Goal: Task Accomplishment & Management: Use online tool/utility

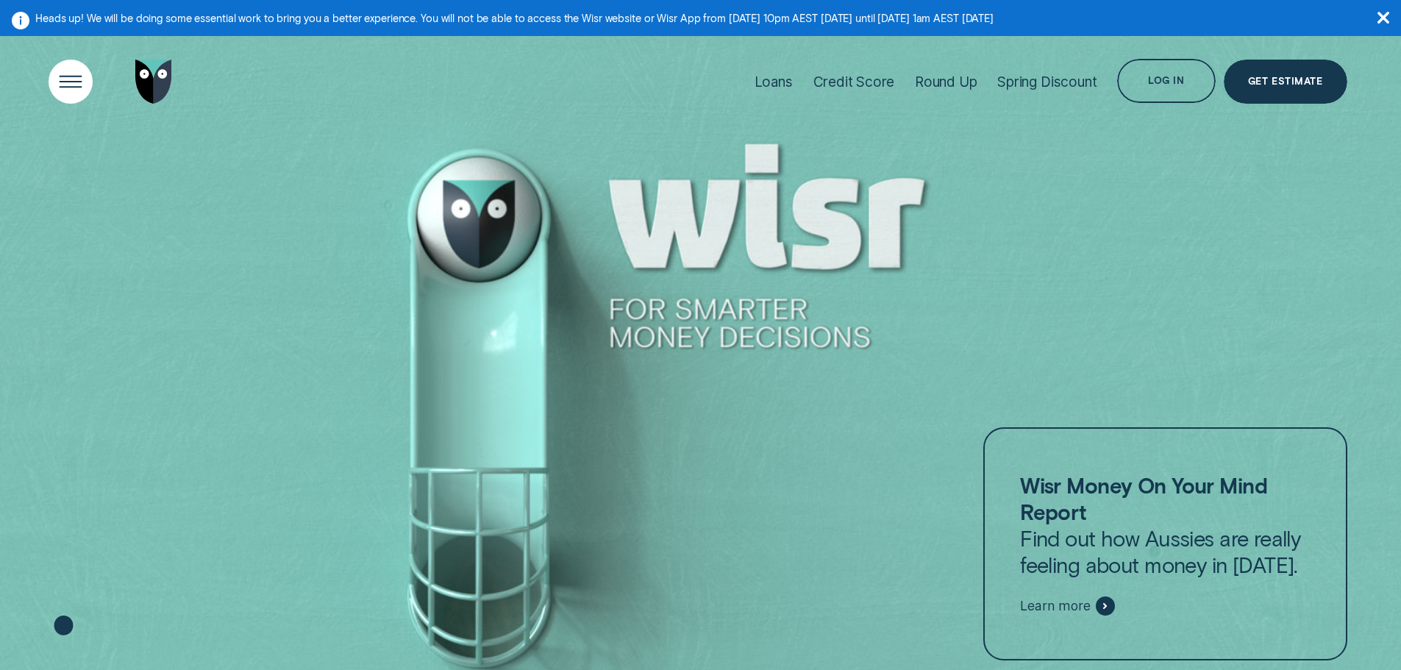
click at [82, 79] on div "Open Menu" at bounding box center [70, 82] width 62 height 62
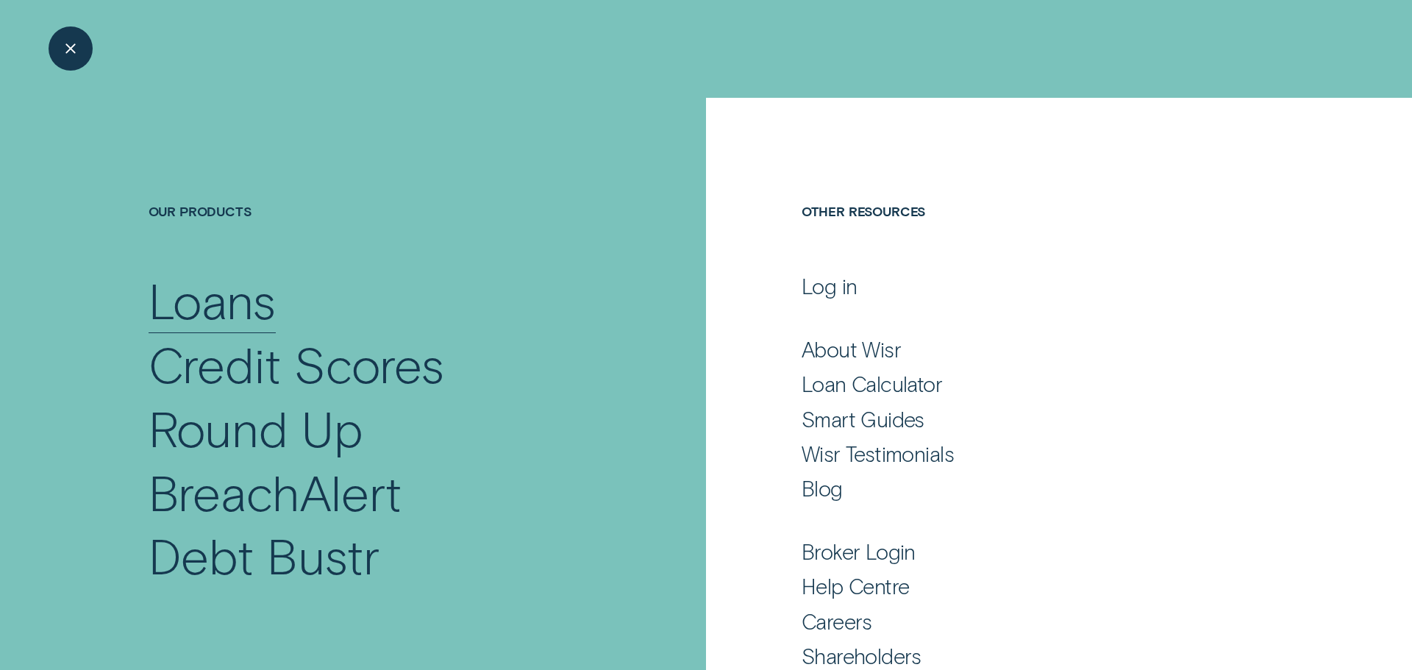
click at [220, 306] on div "Loans" at bounding box center [212, 300] width 127 height 64
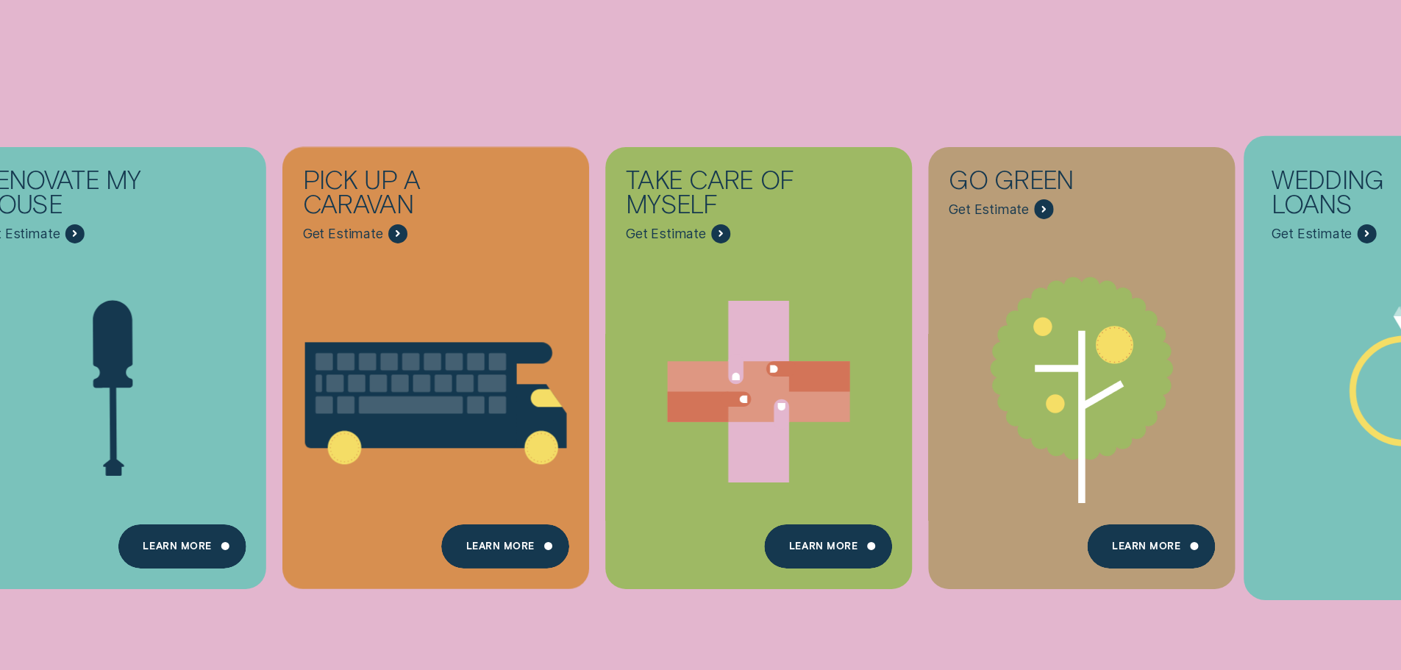
scroll to position [221, 0]
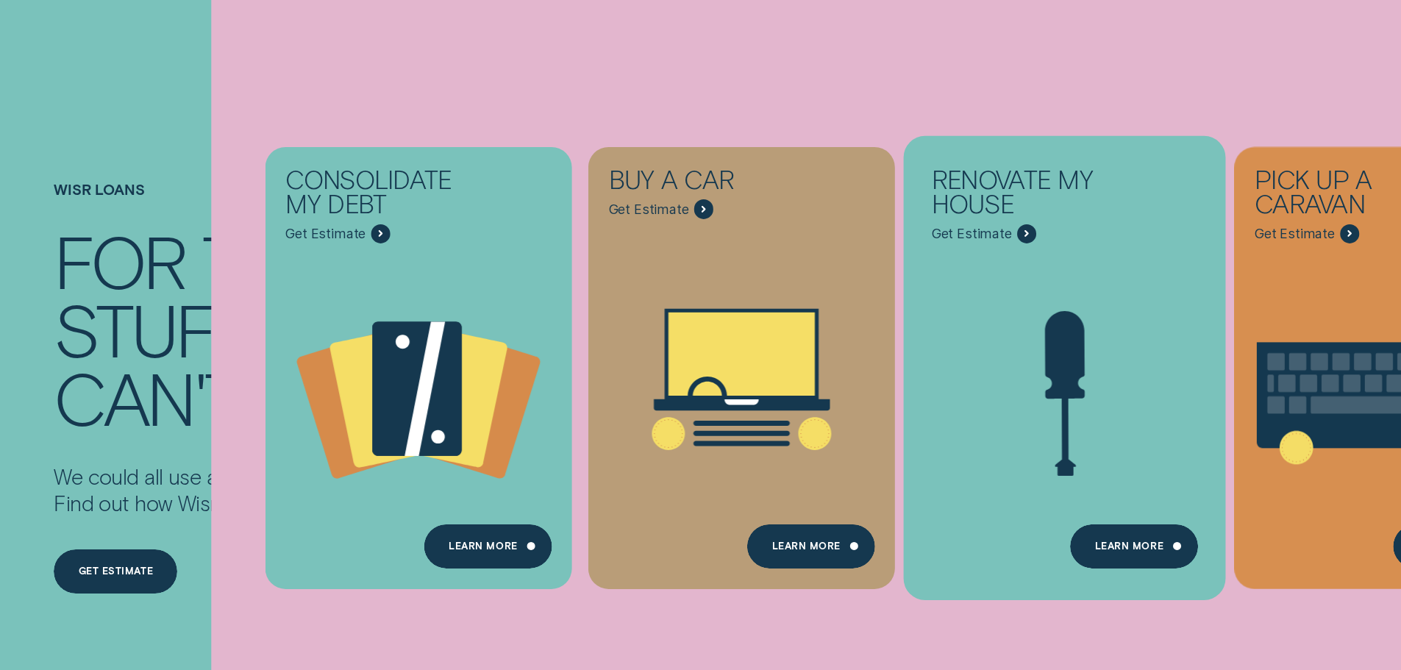
click at [1063, 282] on icon "Renovate My House - Learn more" at bounding box center [1065, 391] width 322 height 246
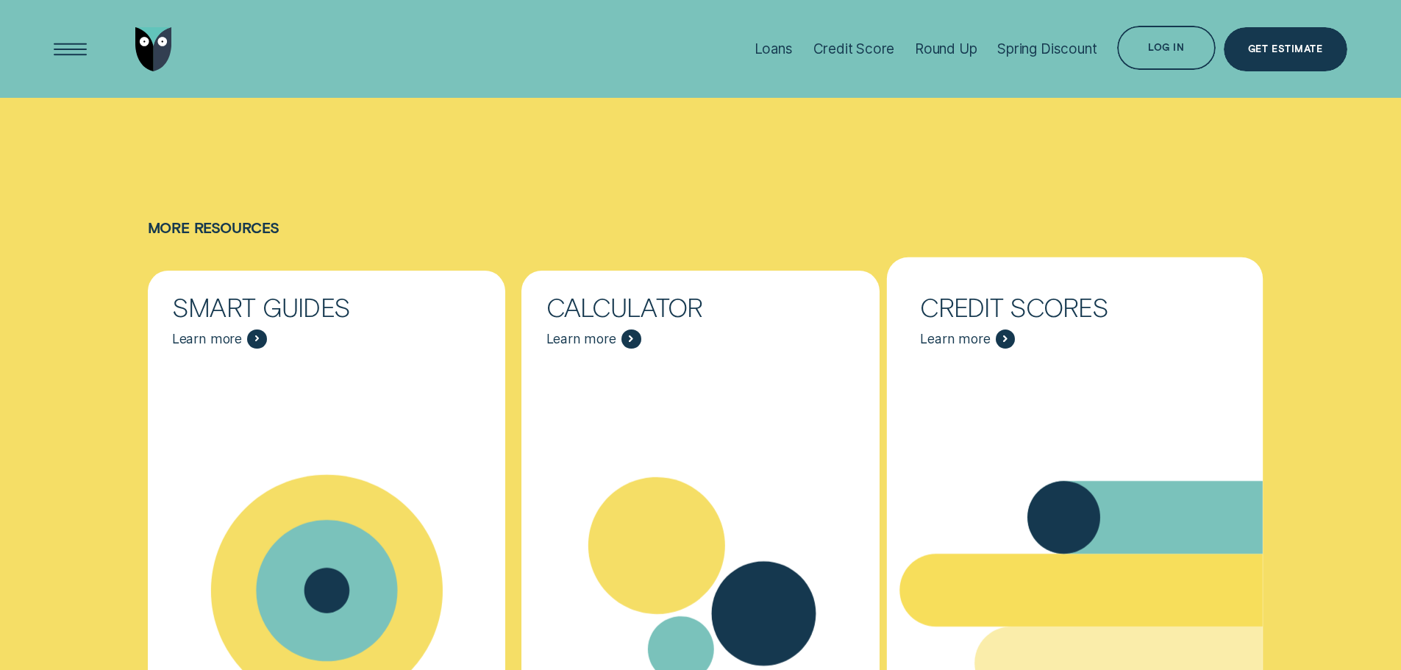
scroll to position [6029, 0]
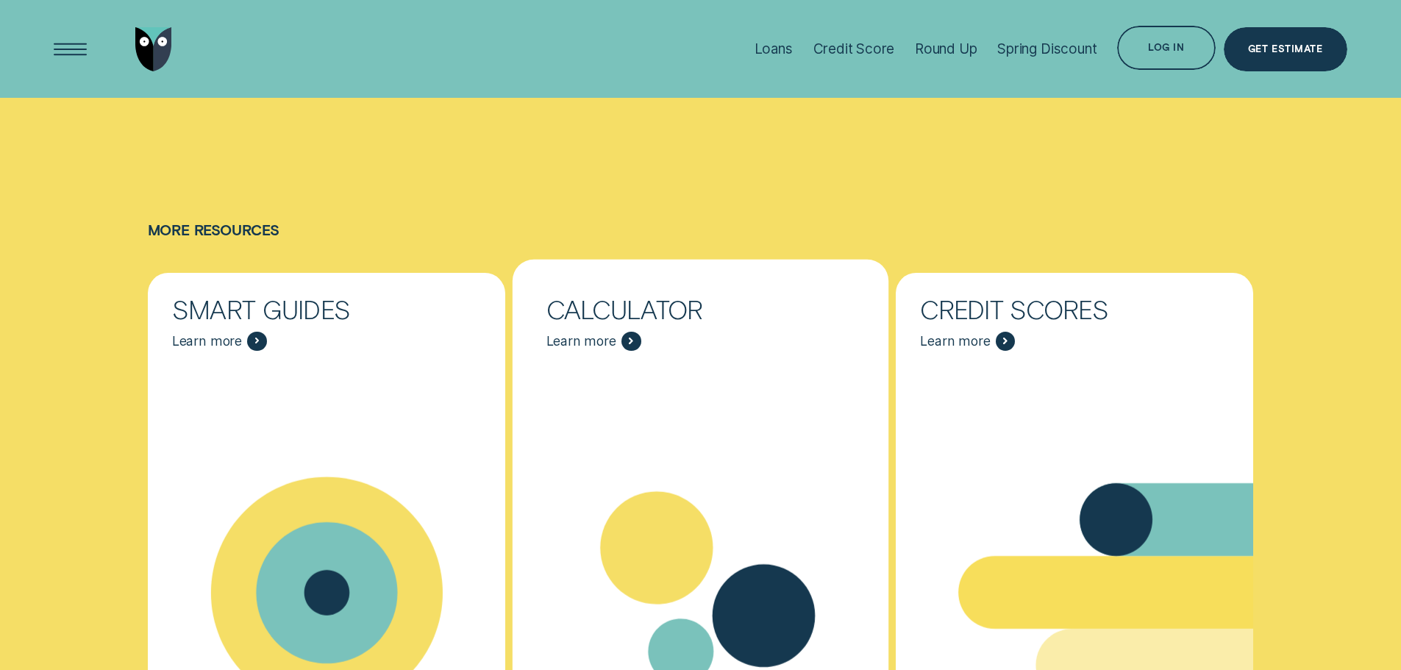
click at [618, 273] on div "Calculator Learn more" at bounding box center [700, 324] width 358 height 103
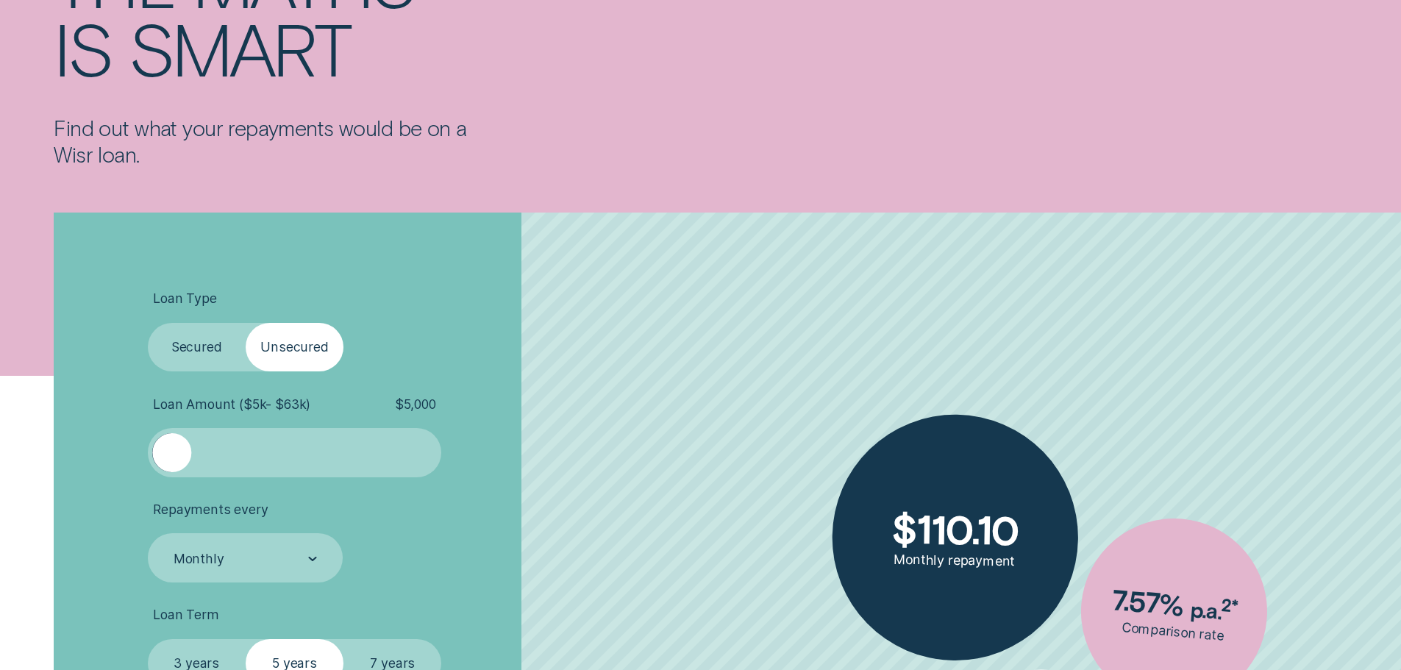
scroll to position [441, 0]
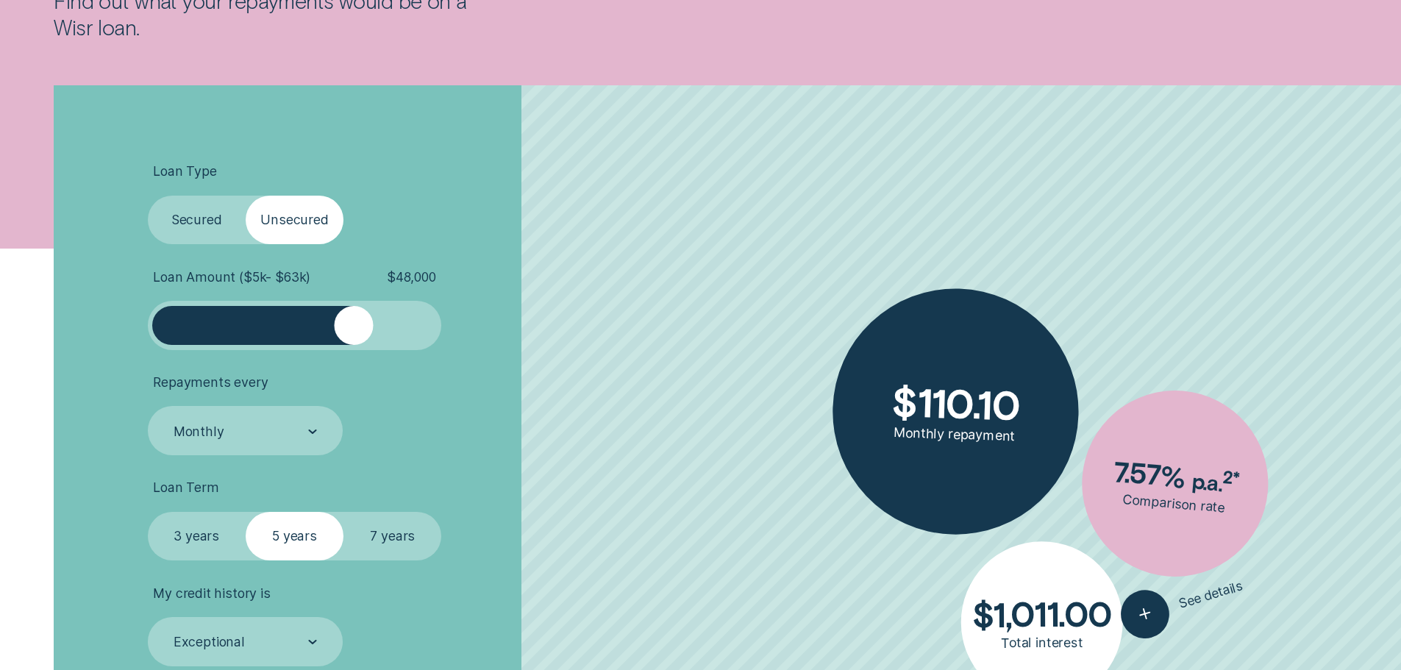
click at [355, 333] on div at bounding box center [294, 325] width 245 height 39
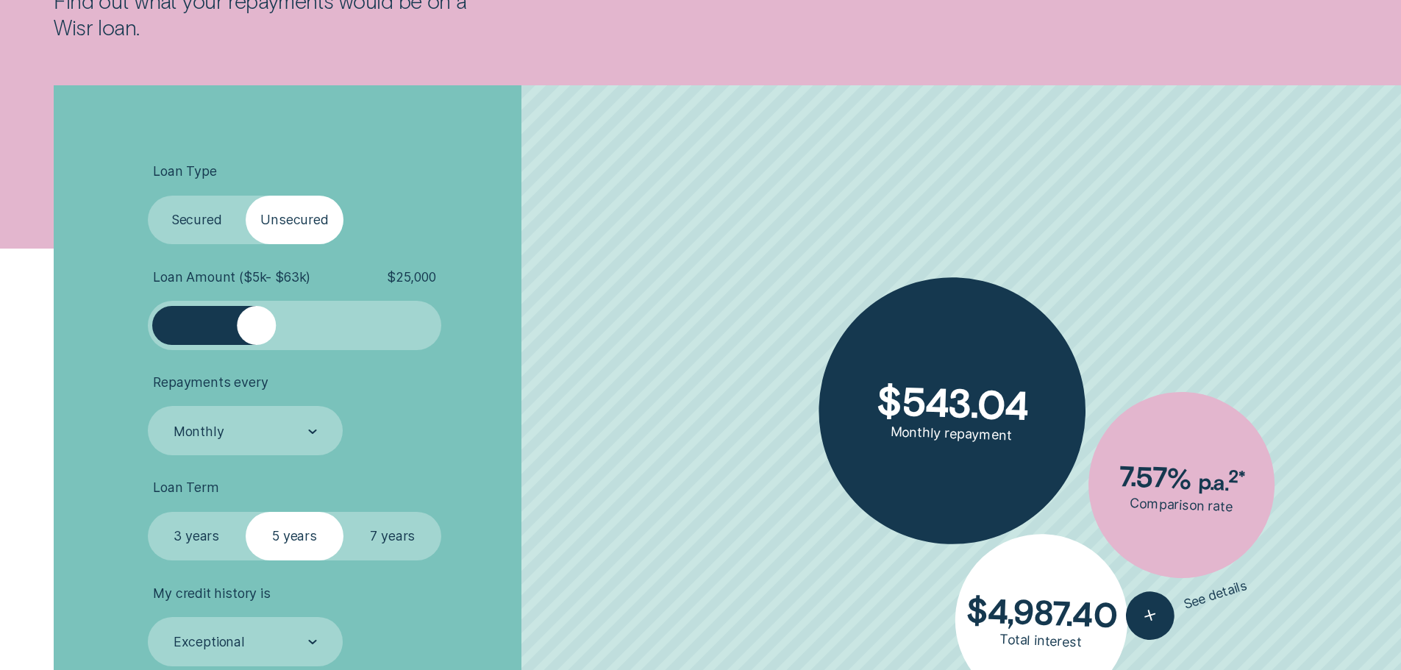
drag, startPoint x: 355, startPoint y: 333, endPoint x: 255, endPoint y: 332, distance: 100.0
click at [255, 332] on div at bounding box center [256, 325] width 39 height 39
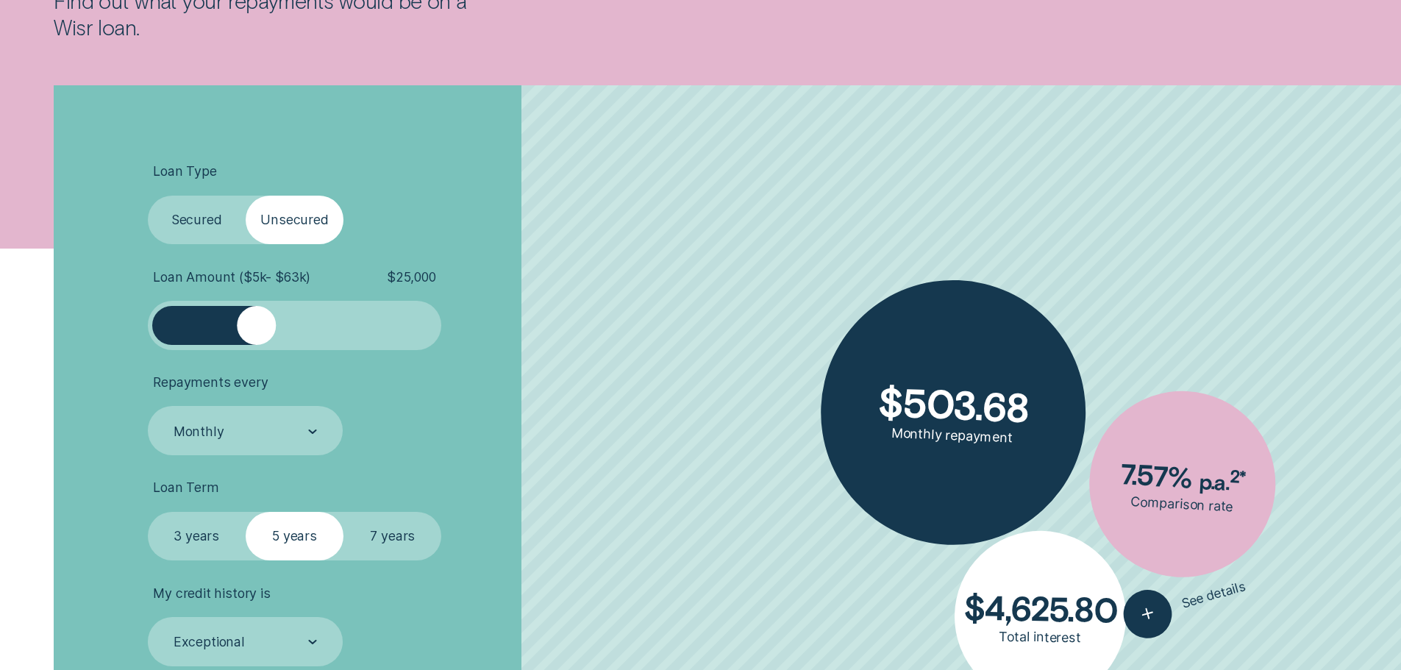
click at [401, 536] on label "7 years" at bounding box center [392, 536] width 98 height 49
click at [343, 512] on input "7 years" at bounding box center [343, 512] width 0 height 0
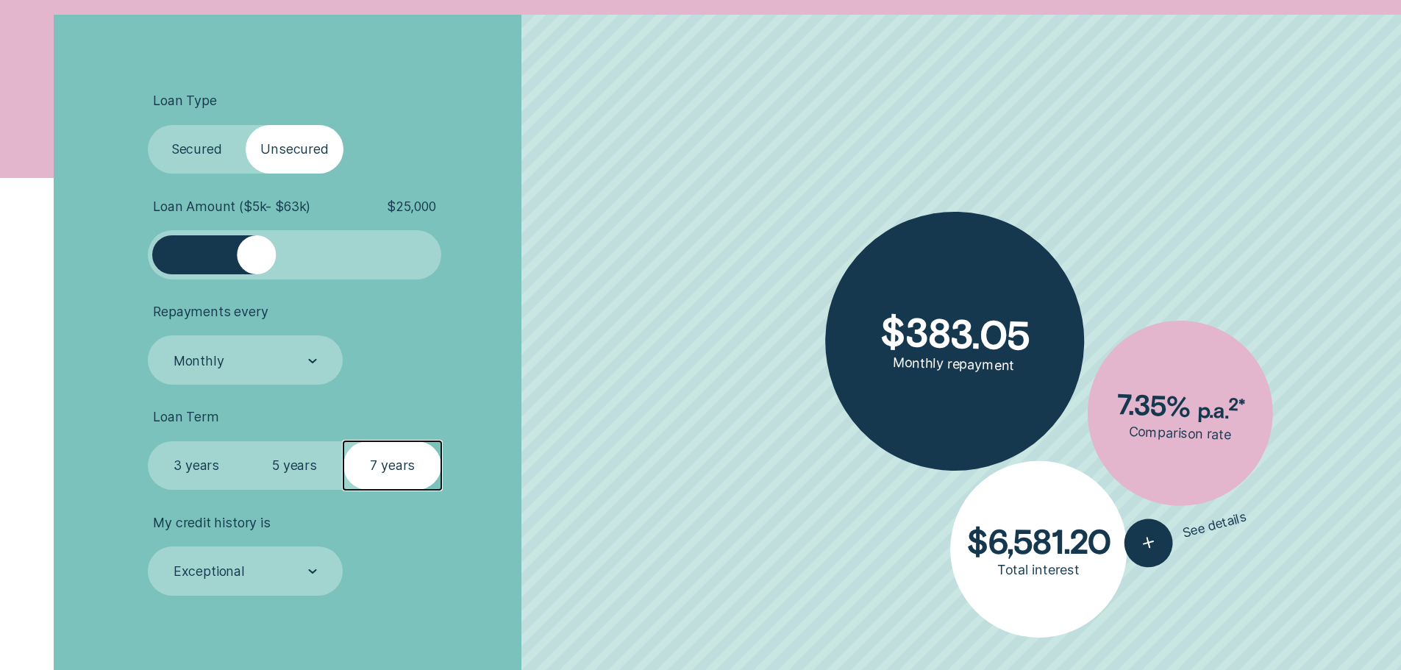
scroll to position [588, 0]
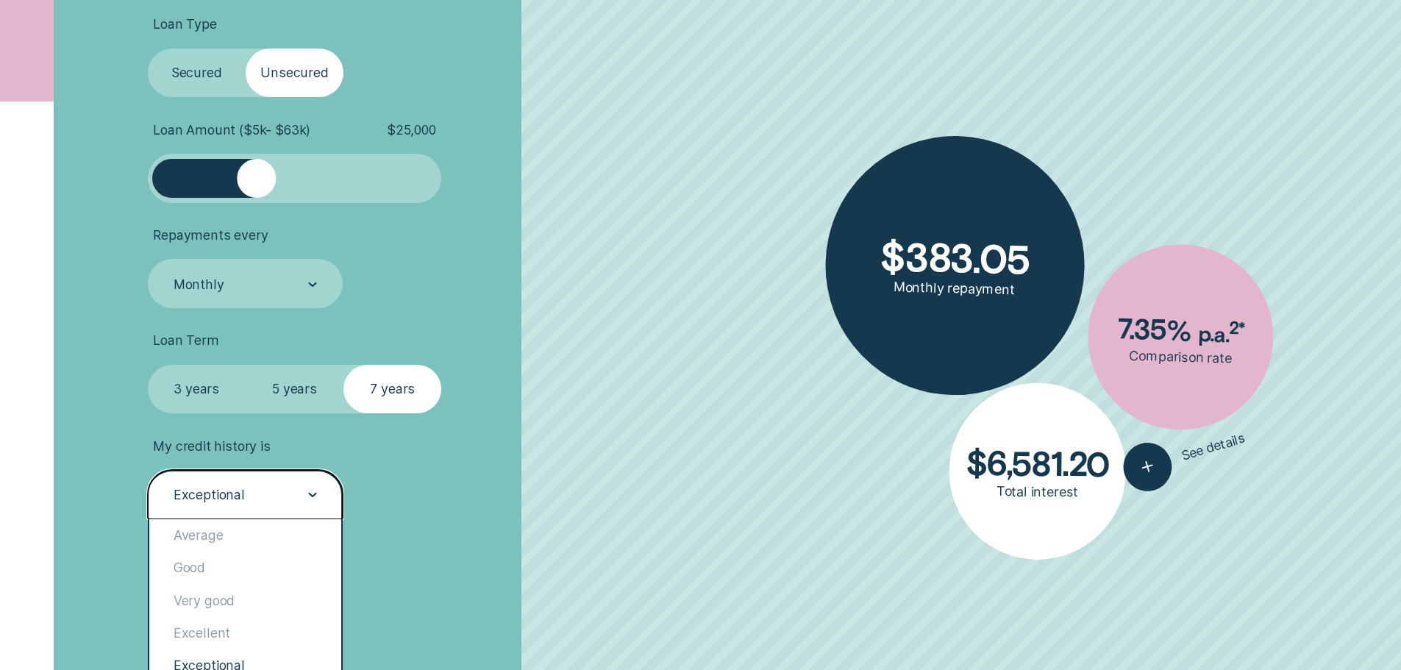
click at [278, 516] on div "Exceptional" at bounding box center [246, 494] width 196 height 49
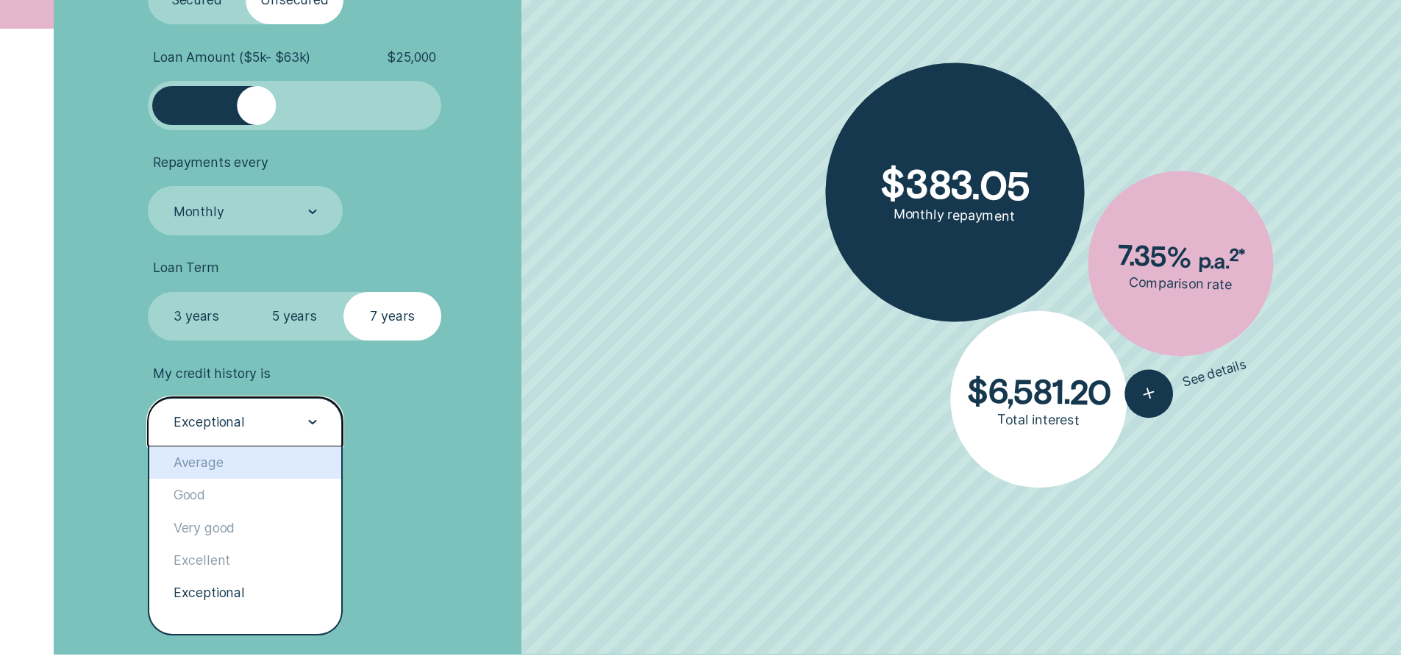
scroll to position [662, 0]
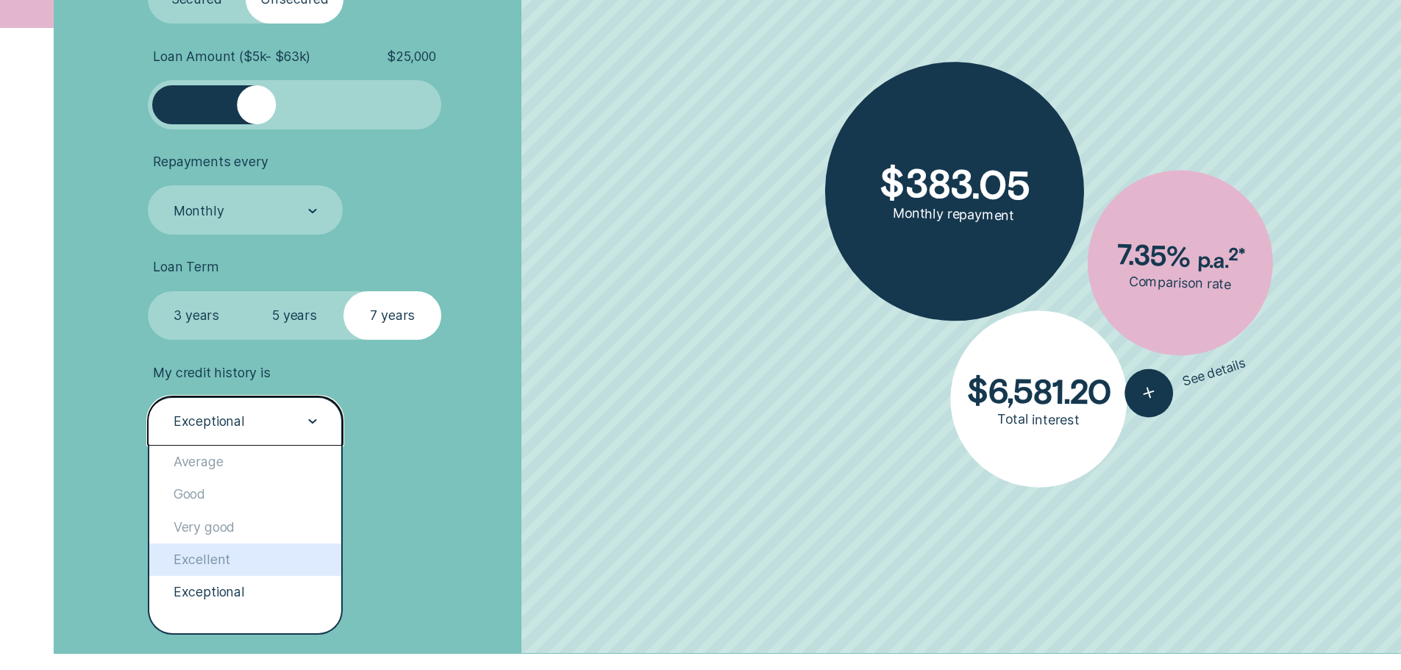
click at [276, 565] on div "Excellent" at bounding box center [245, 559] width 193 height 32
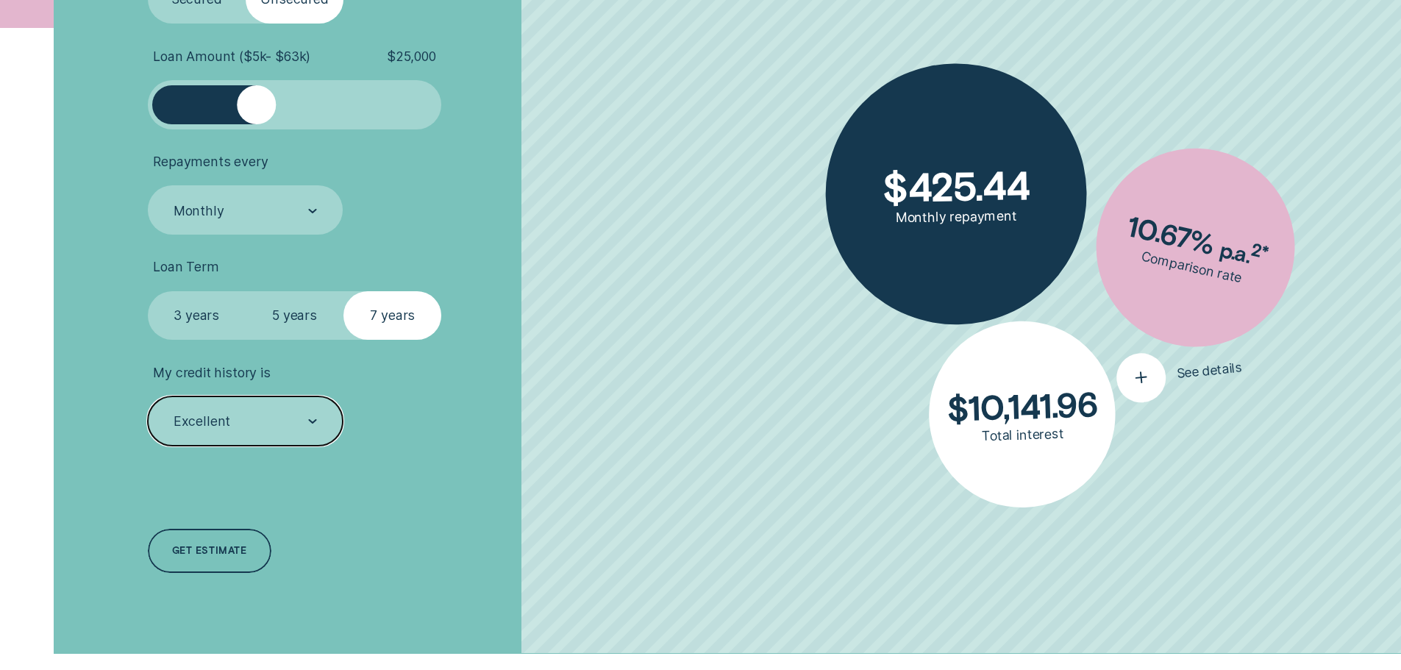
click at [1148, 375] on icon "button" at bounding box center [1140, 377] width 26 height 24
